Goal: Navigation & Orientation: Find specific page/section

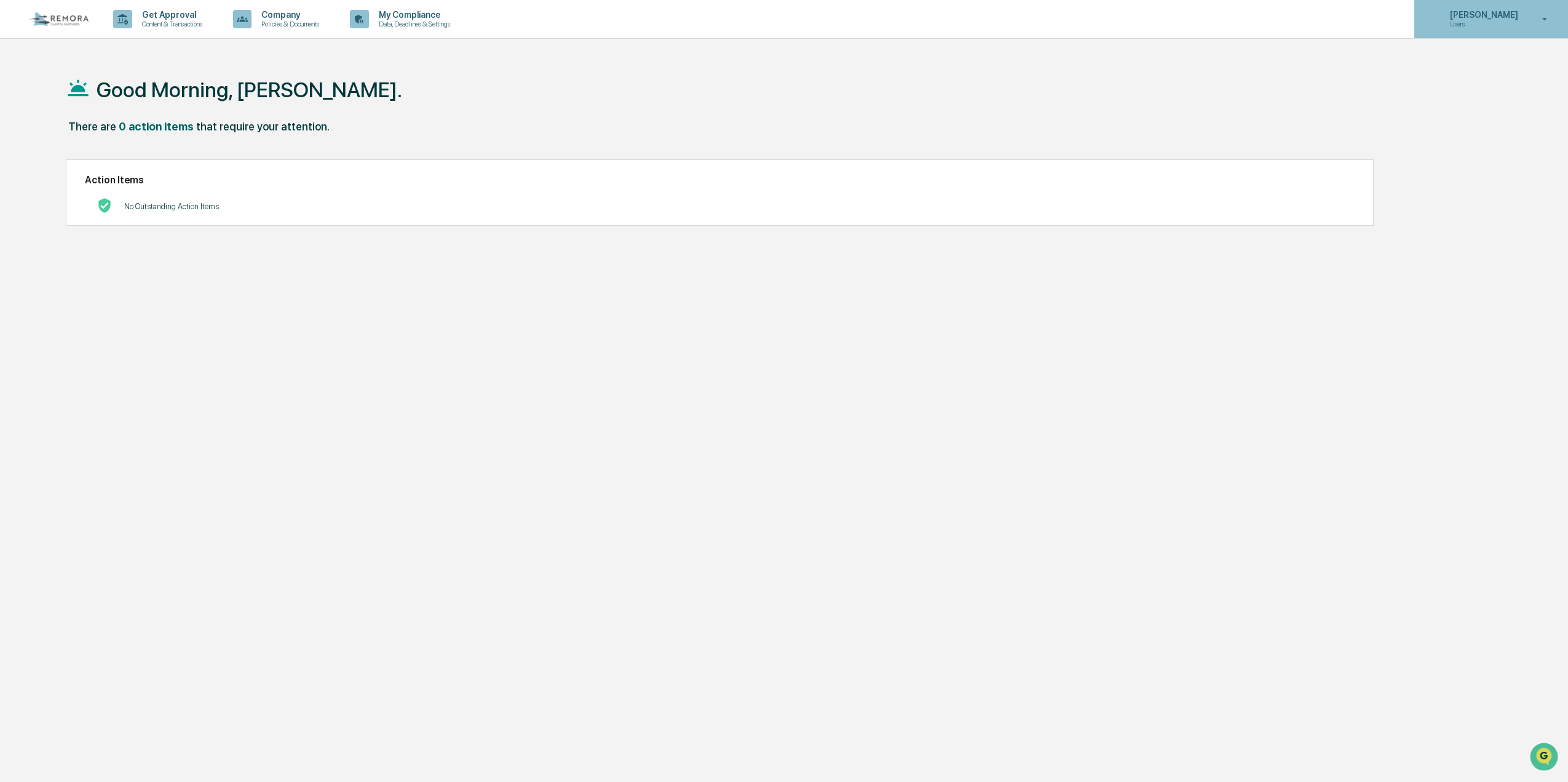
click at [1467, 17] on p "[PERSON_NAME]" at bounding box center [1482, 15] width 84 height 10
click at [1465, 63] on li "Switch to Admin view..." at bounding box center [1479, 62] width 172 height 22
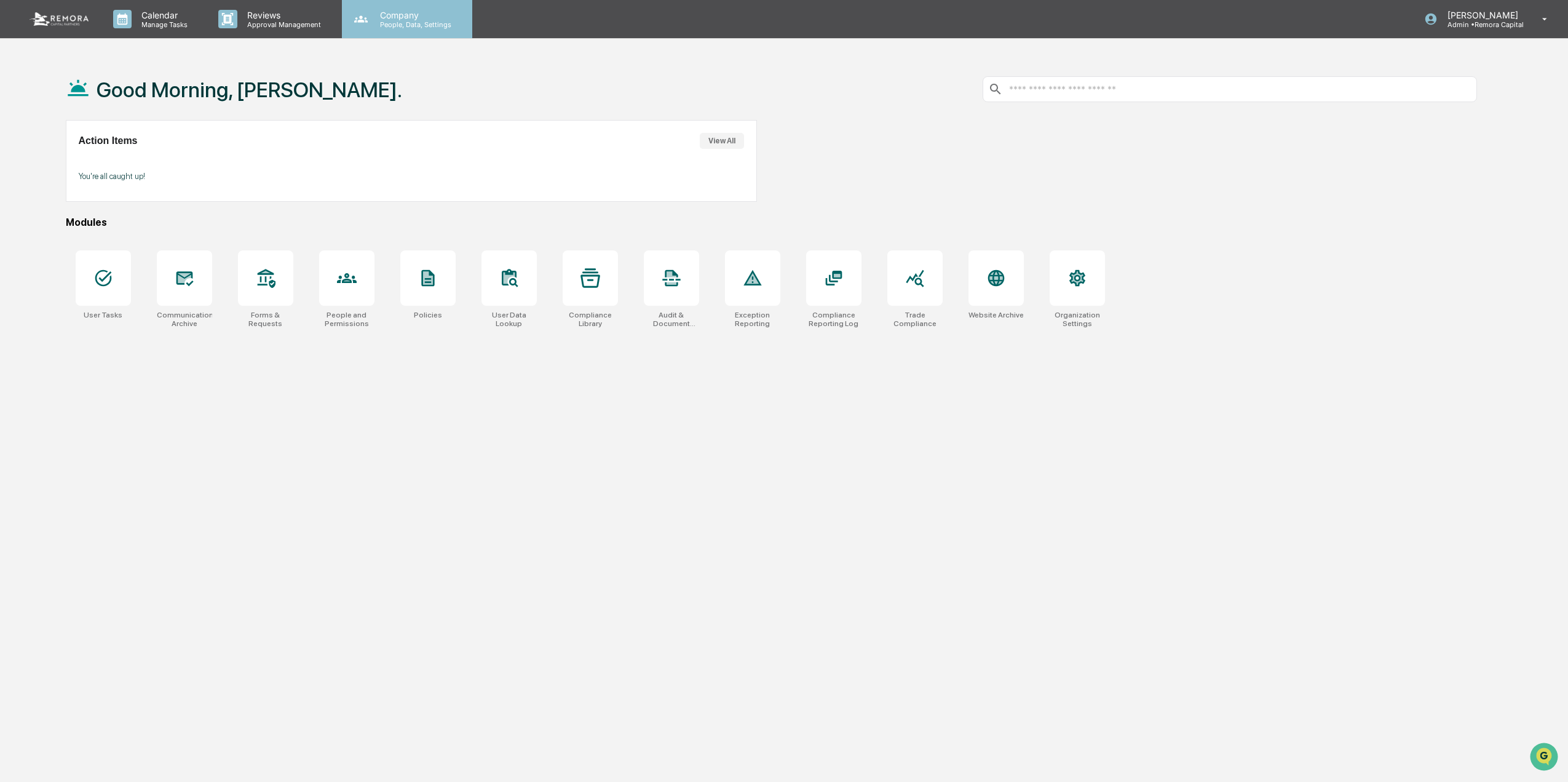
click at [412, 20] on p "People, Data, Settings" at bounding box center [414, 25] width 88 height 9
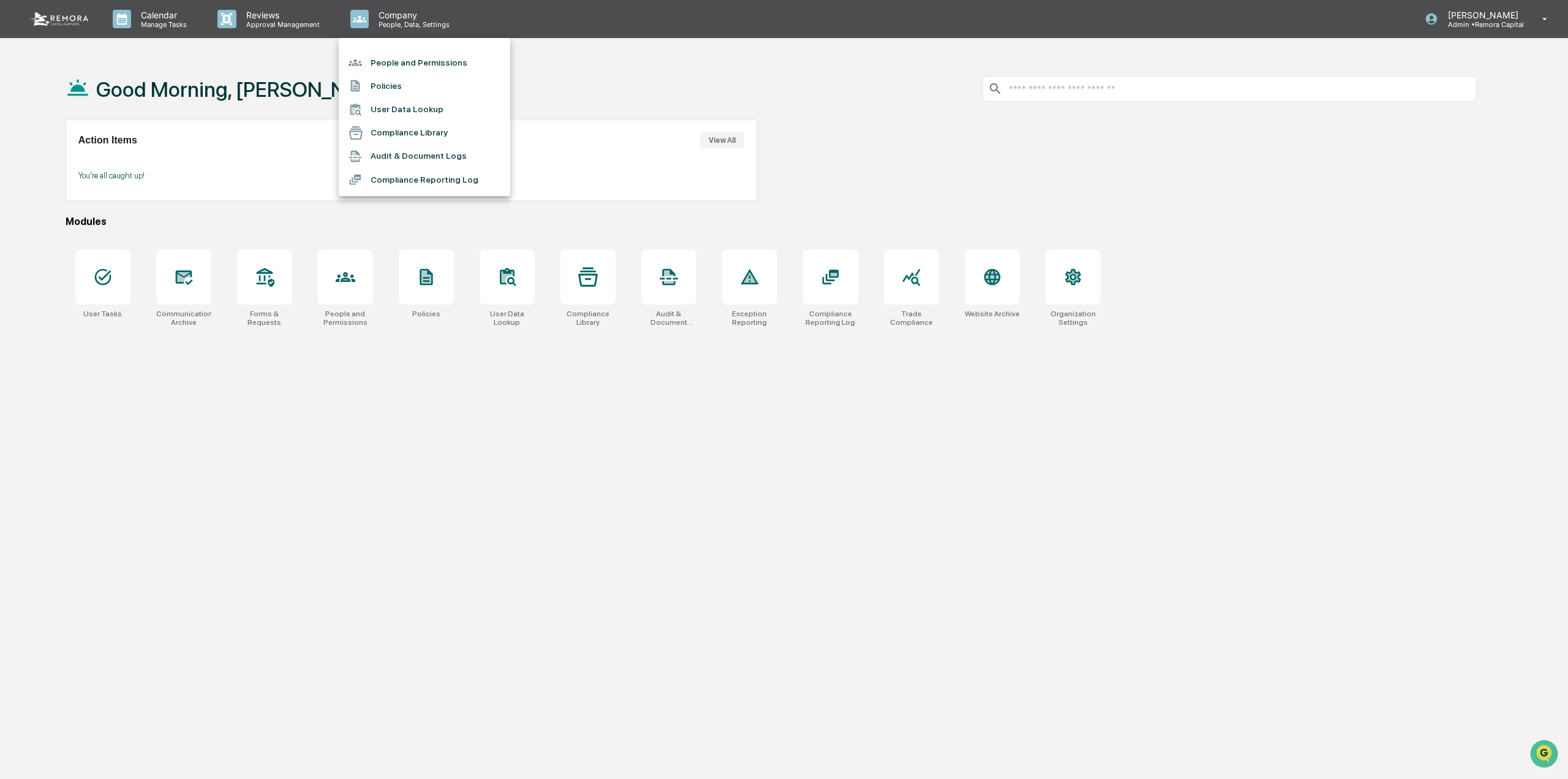
click at [410, 68] on li "People and Permissions" at bounding box center [424, 62] width 172 height 23
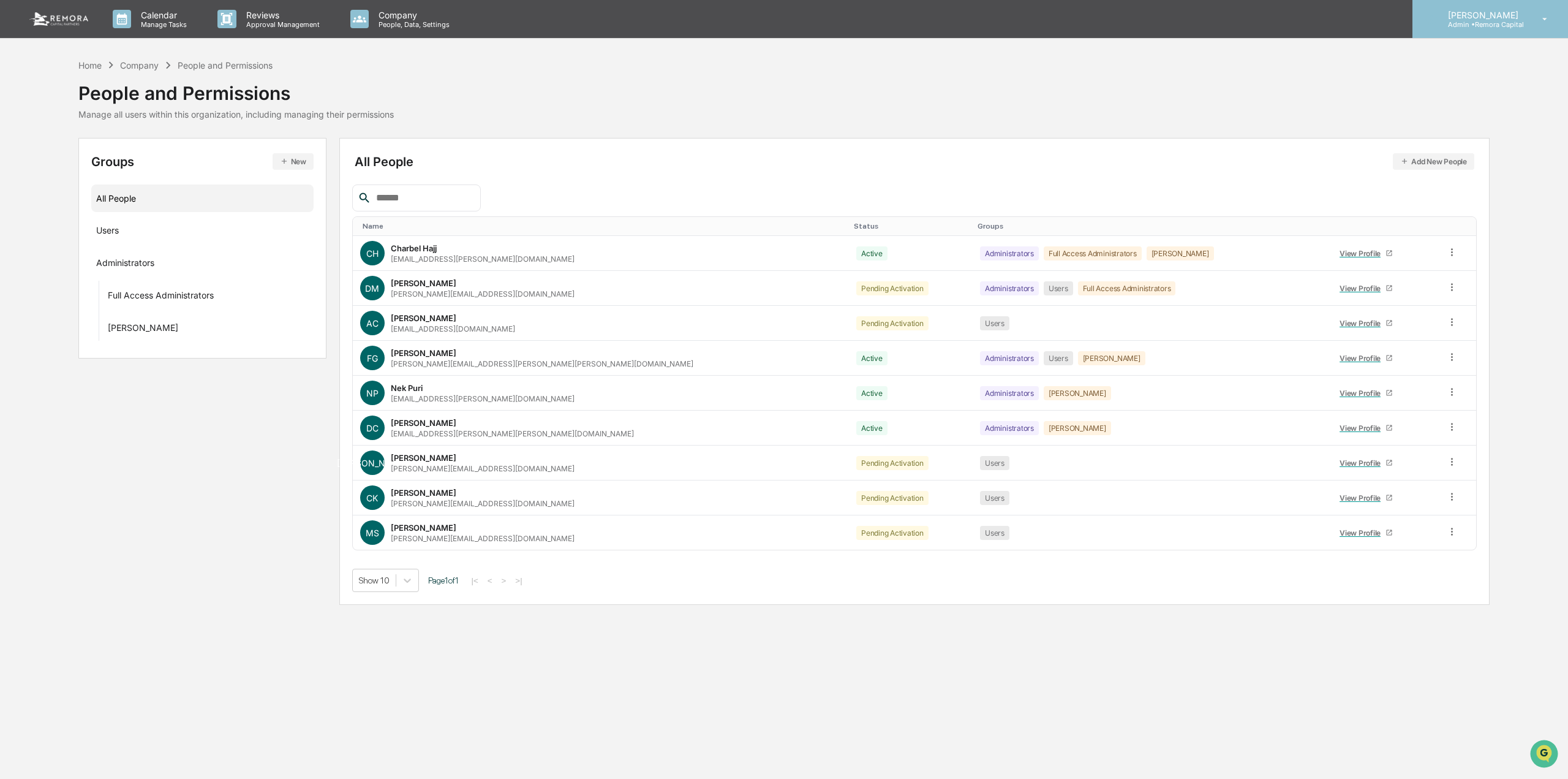
click at [1479, 24] on p "Admin • Remora Capital" at bounding box center [1481, 25] width 87 height 9
click at [1464, 113] on li "Switch to User view..." at bounding box center [1473, 110] width 172 height 22
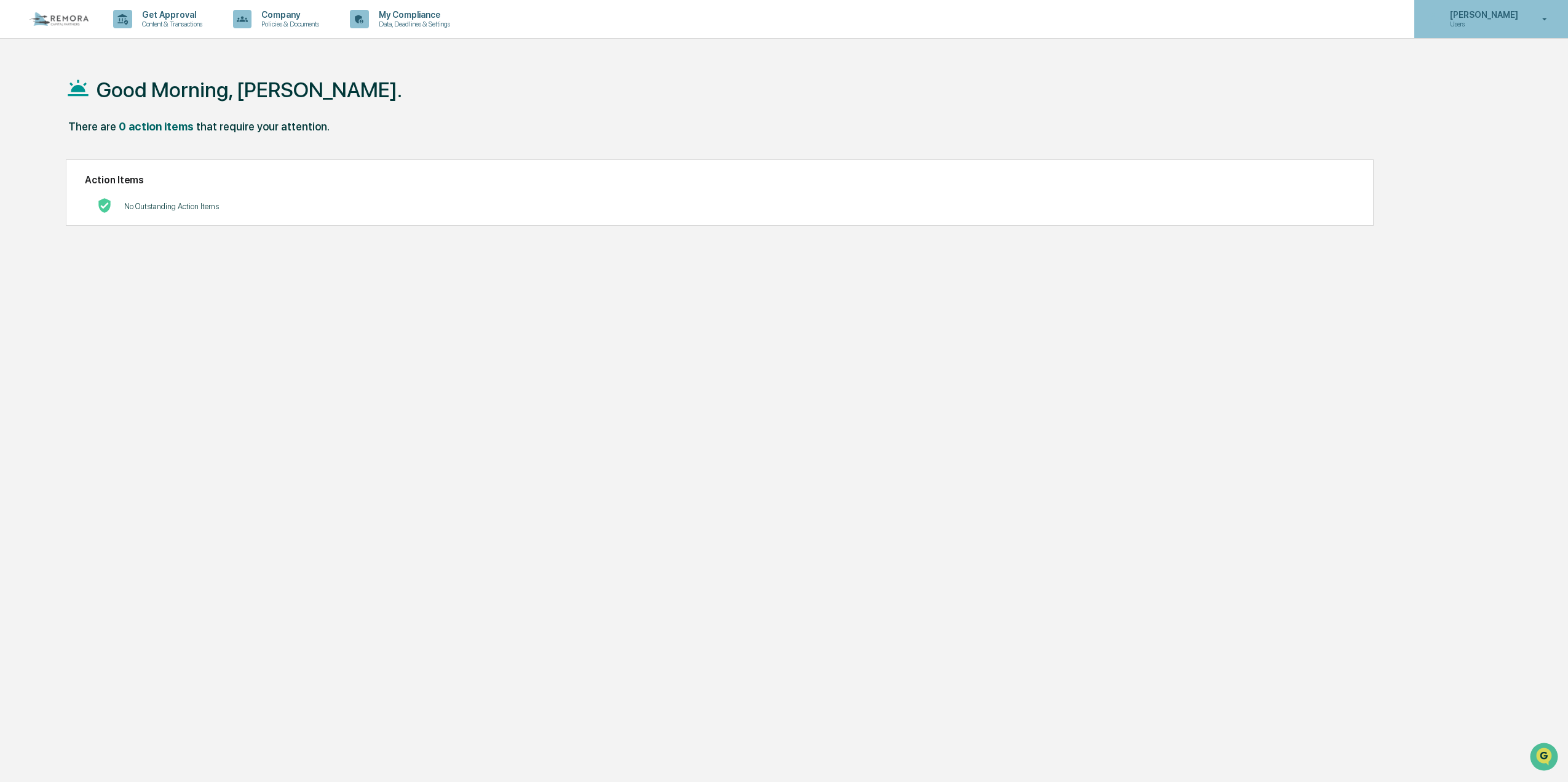
click at [1440, 18] on icon at bounding box center [1434, 20] width 12 height 12
click at [1450, 63] on li "Switch to Admin view..." at bounding box center [1479, 62] width 172 height 22
